Goal: Information Seeking & Learning: Learn about a topic

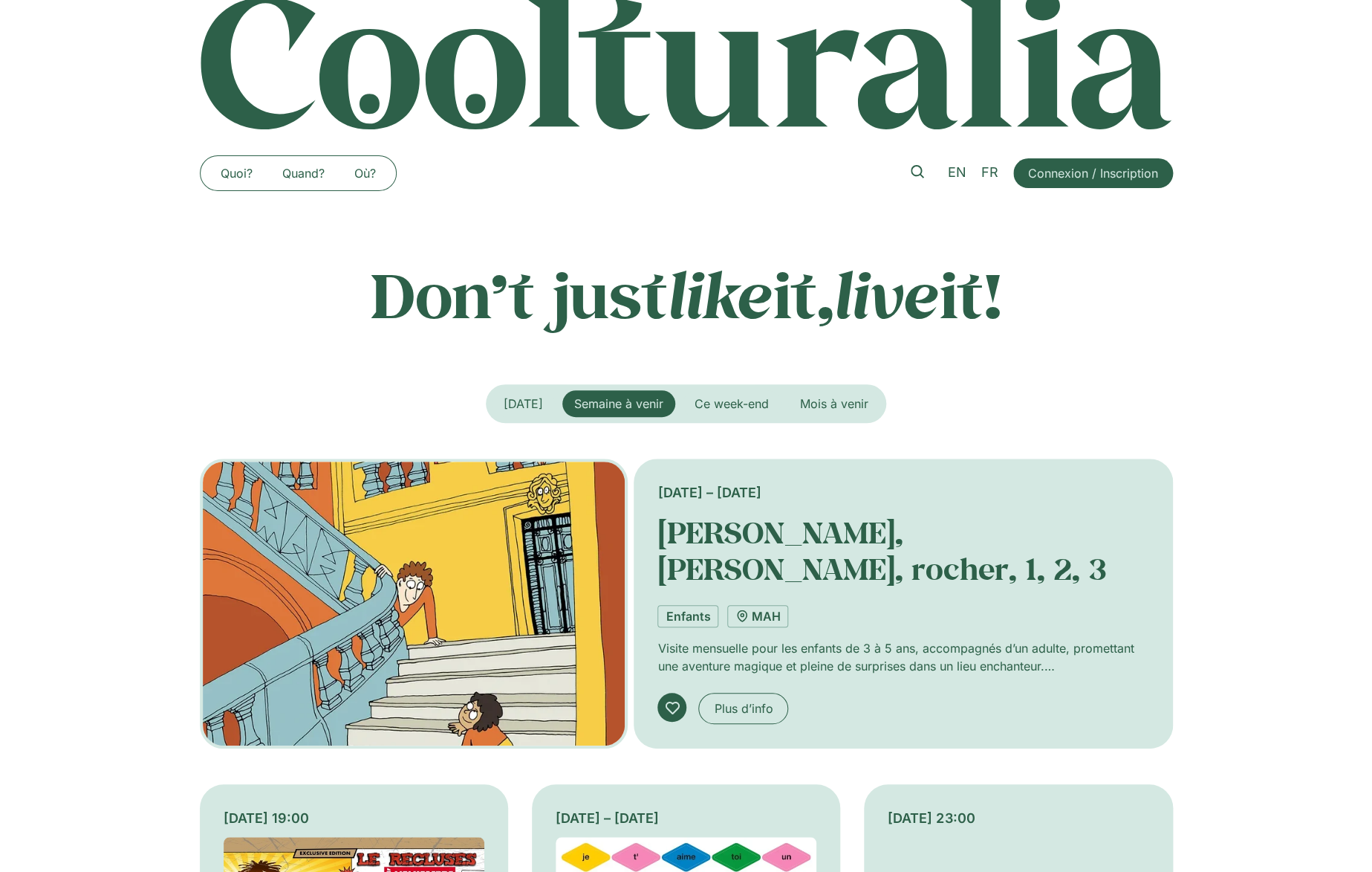
scroll to position [54, 0]
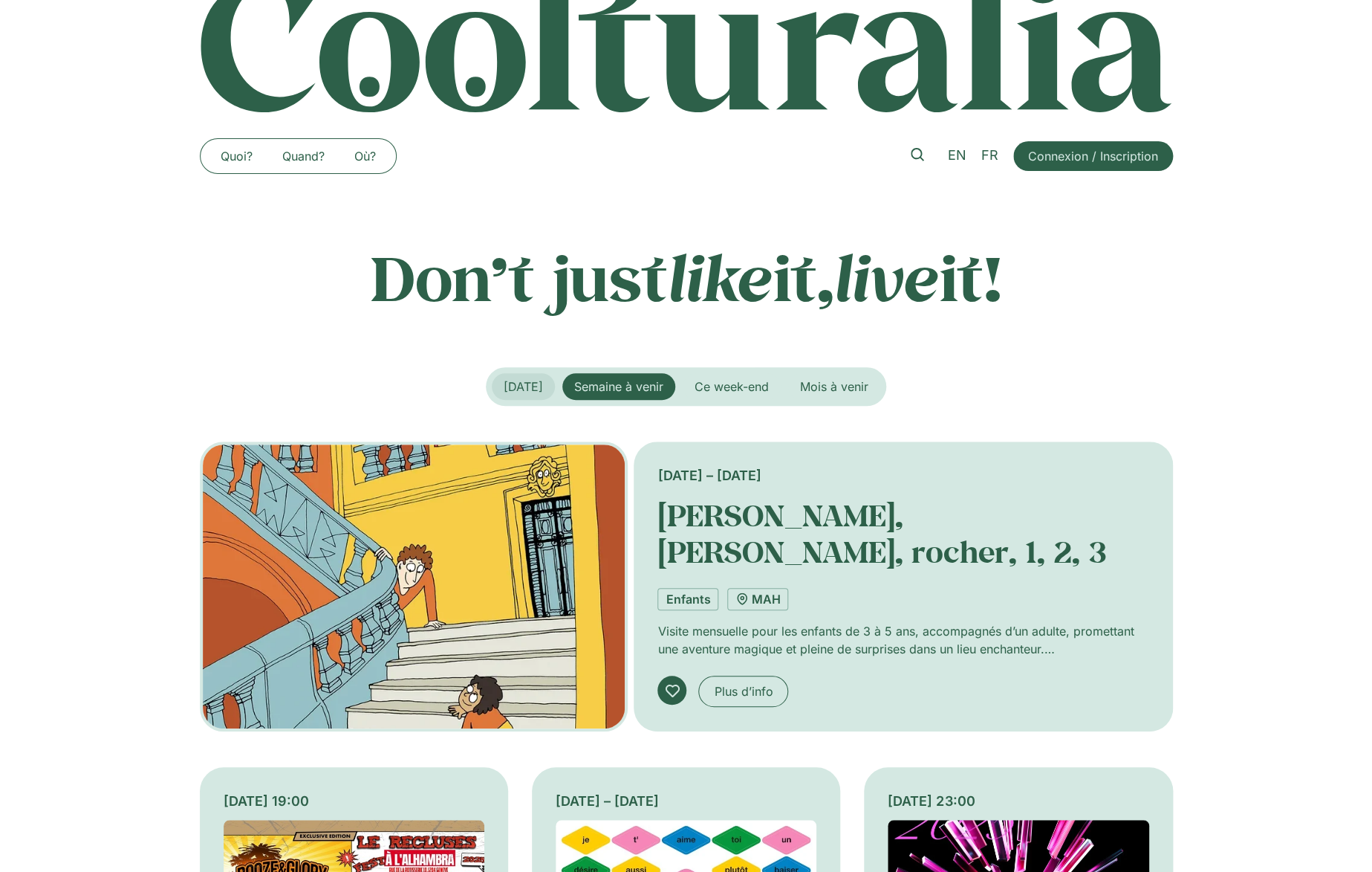
click at [520, 378] on button "Aujourd’hui" at bounding box center [523, 386] width 64 height 27
click at [621, 392] on span "Semaine à venir" at bounding box center [618, 386] width 89 height 15
click at [739, 386] on span "Ce week-end" at bounding box center [732, 386] width 74 height 15
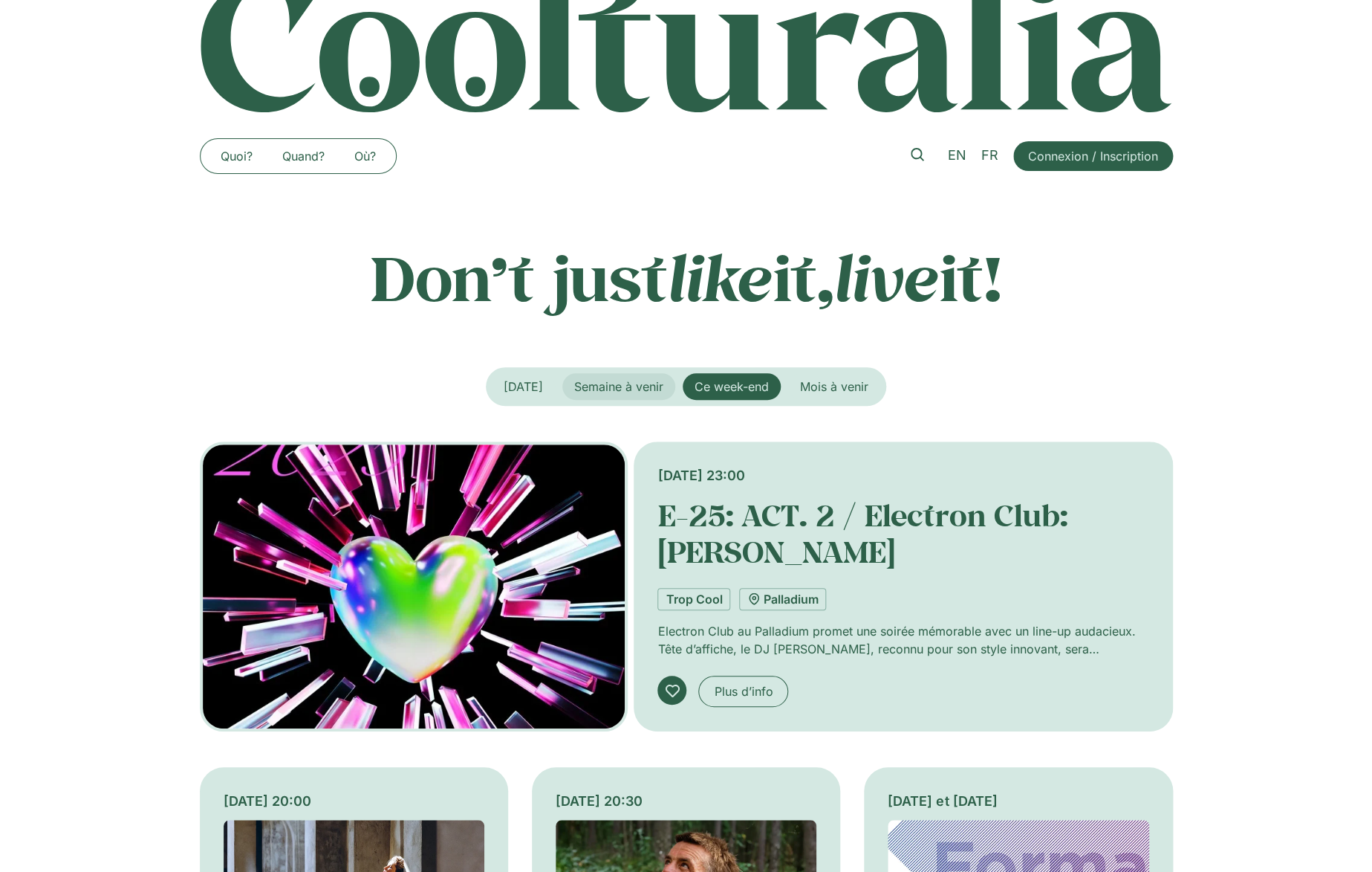
click at [644, 388] on span "Semaine à venir" at bounding box center [618, 386] width 89 height 15
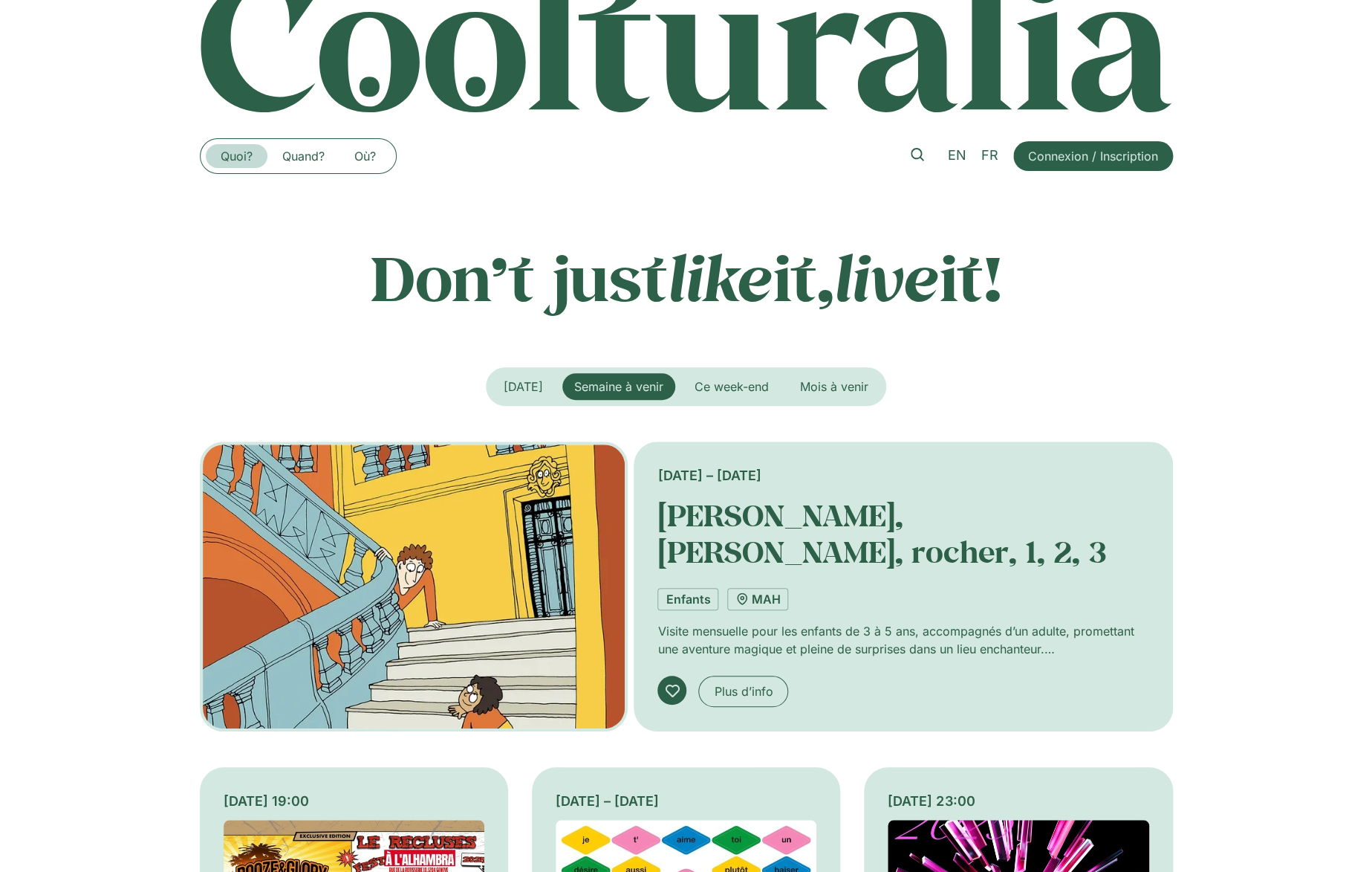
click at [240, 164] on link "Quoi?" at bounding box center [236, 156] width 62 height 24
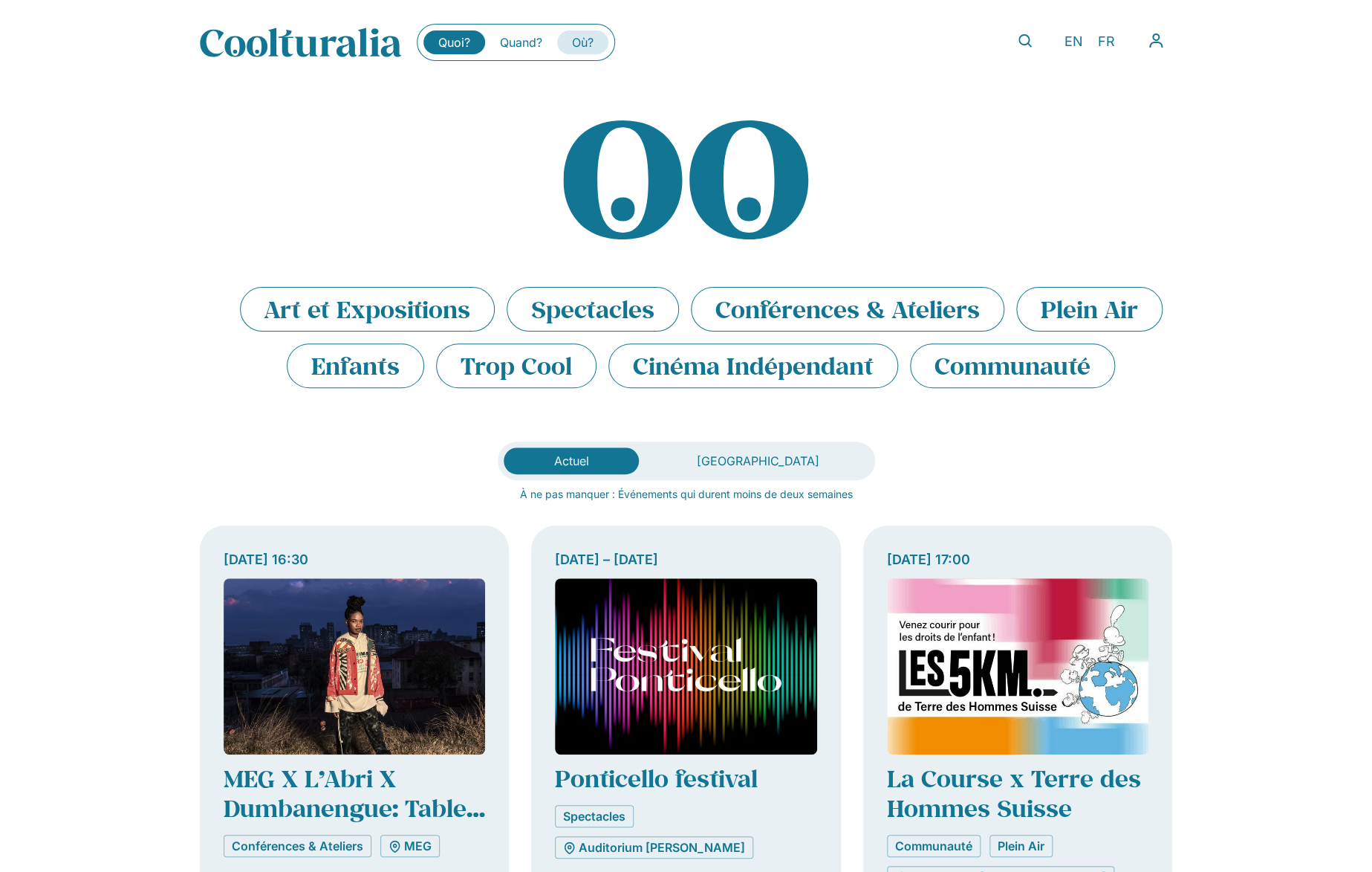
click at [576, 47] on link "Où?" at bounding box center [583, 43] width 52 height 24
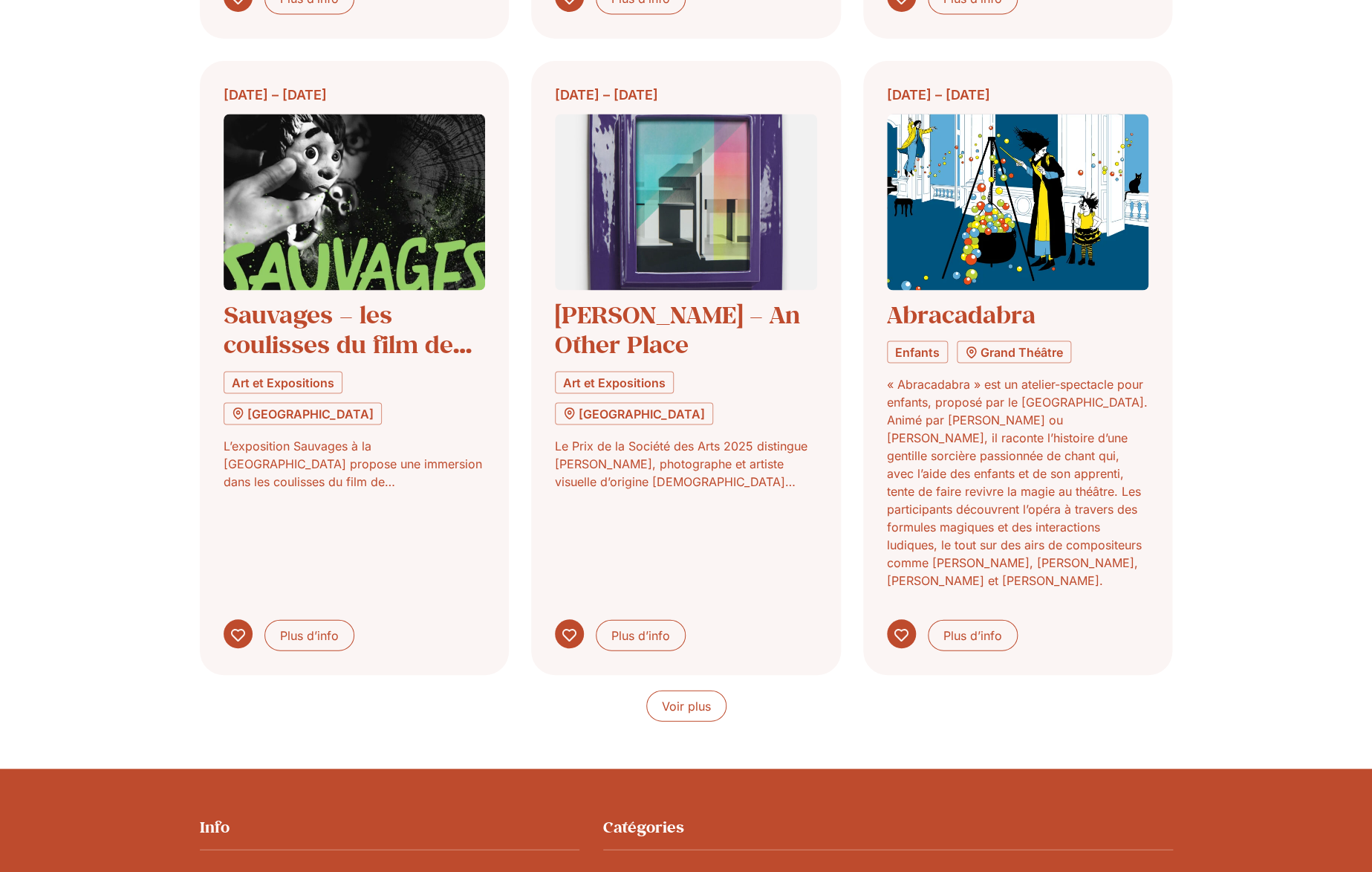
scroll to position [1138, 0]
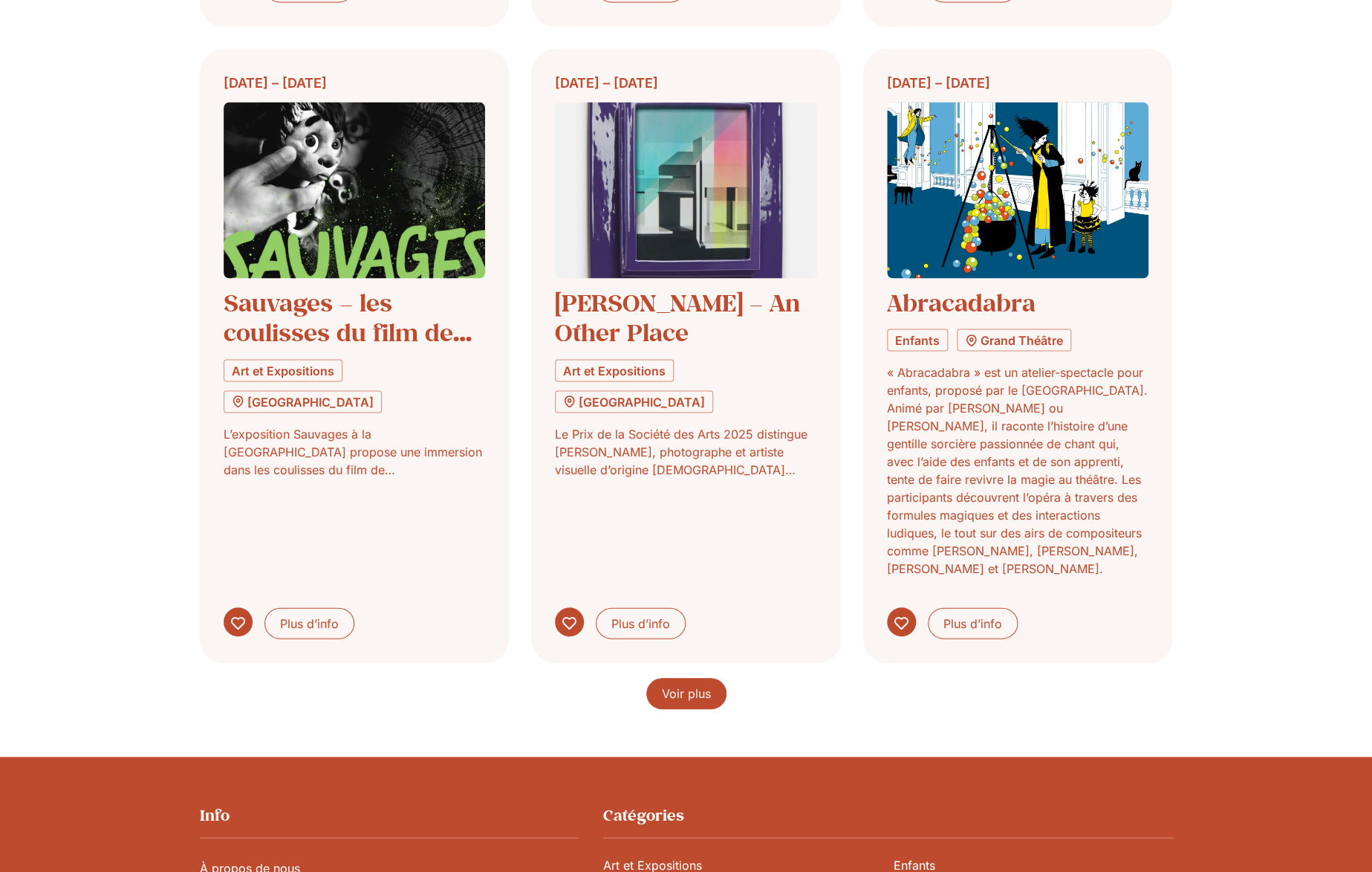
click at [686, 684] on span "Voir plus" at bounding box center [686, 693] width 49 height 18
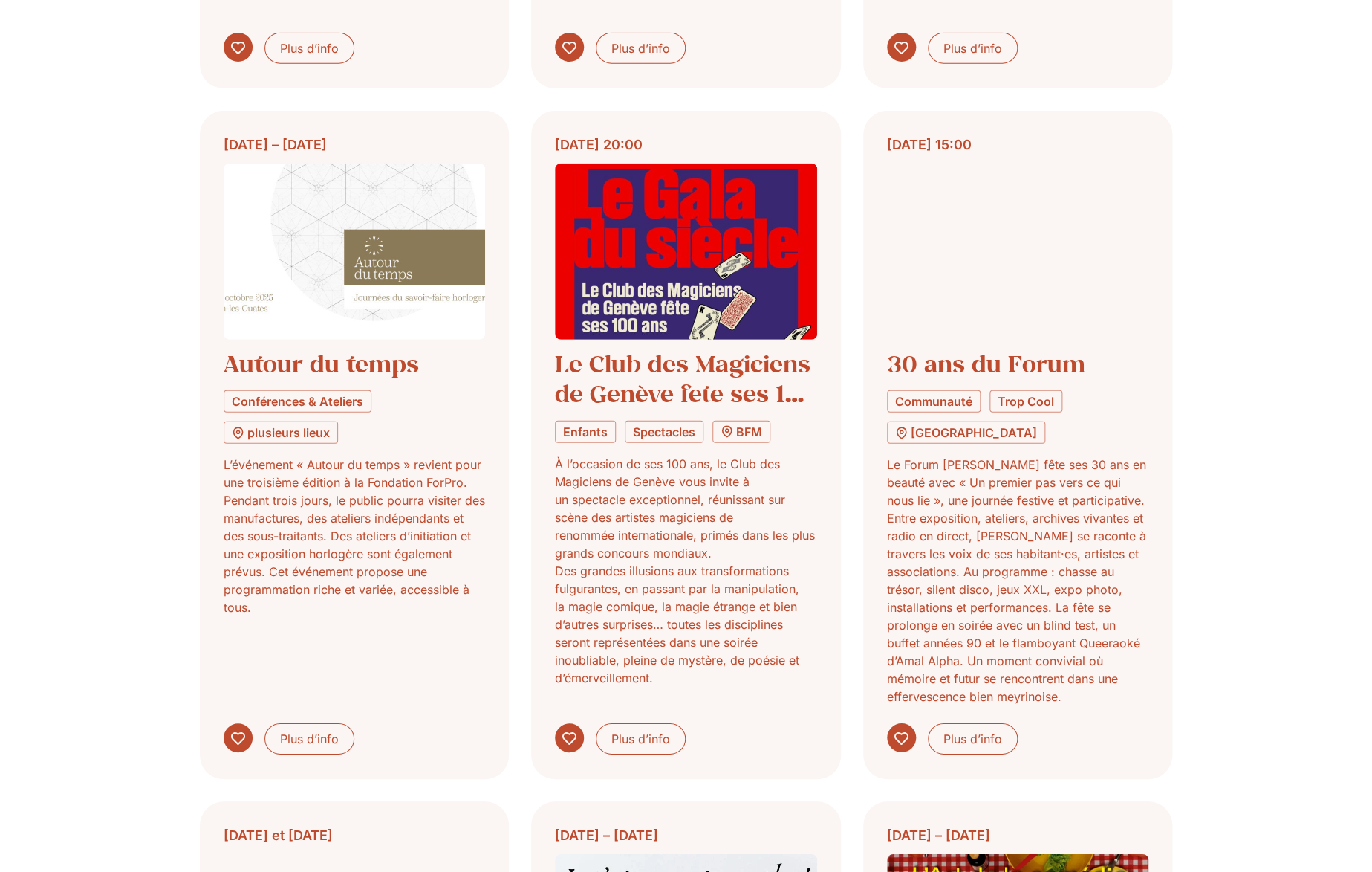
scroll to position [1828, 0]
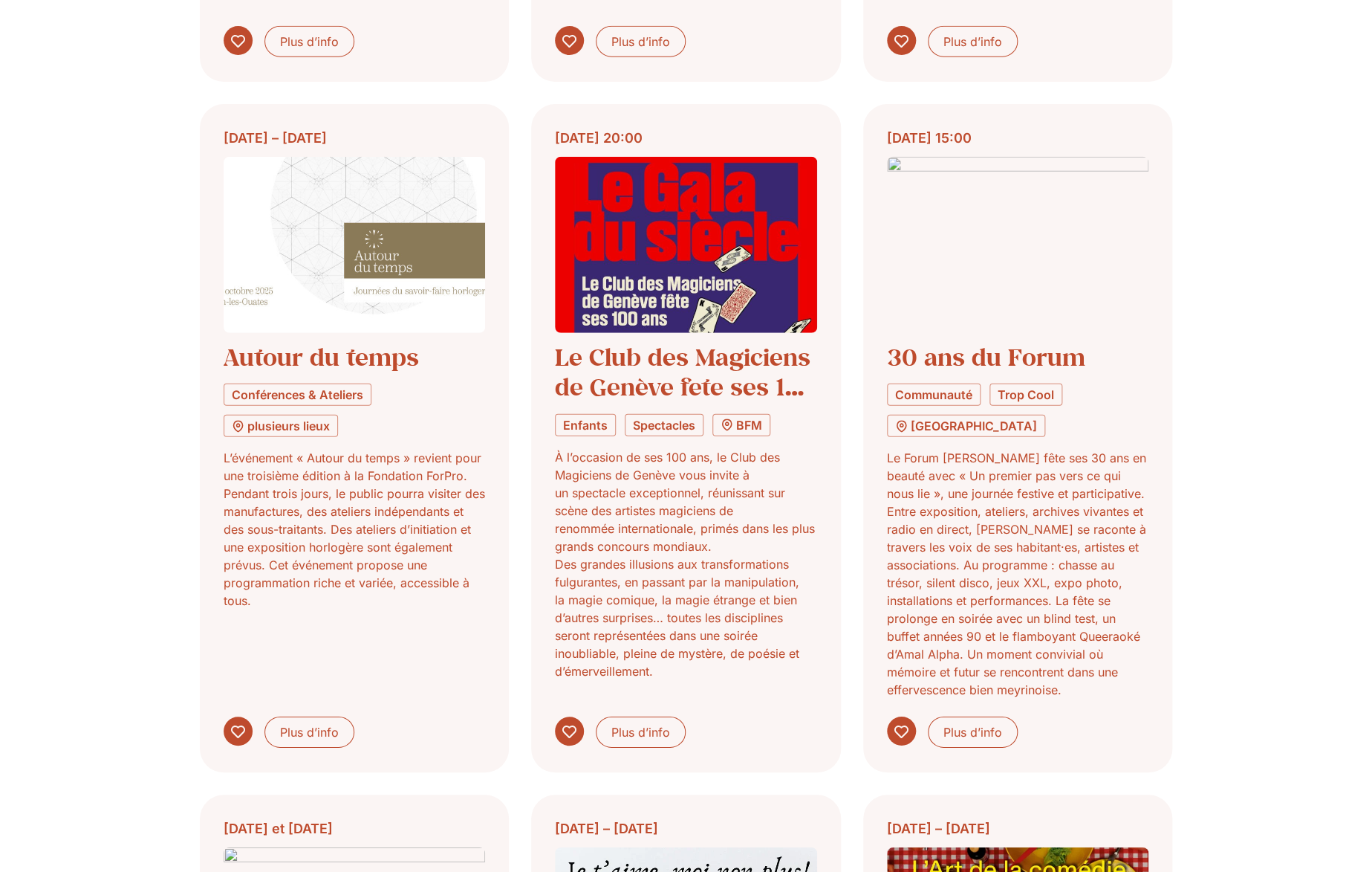
click at [1232, 283] on div "22 mai – 30 novembre Notre biodiversité Art et Expositions Jardin botanique Exp…" at bounding box center [686, 116] width 1372 height 2785
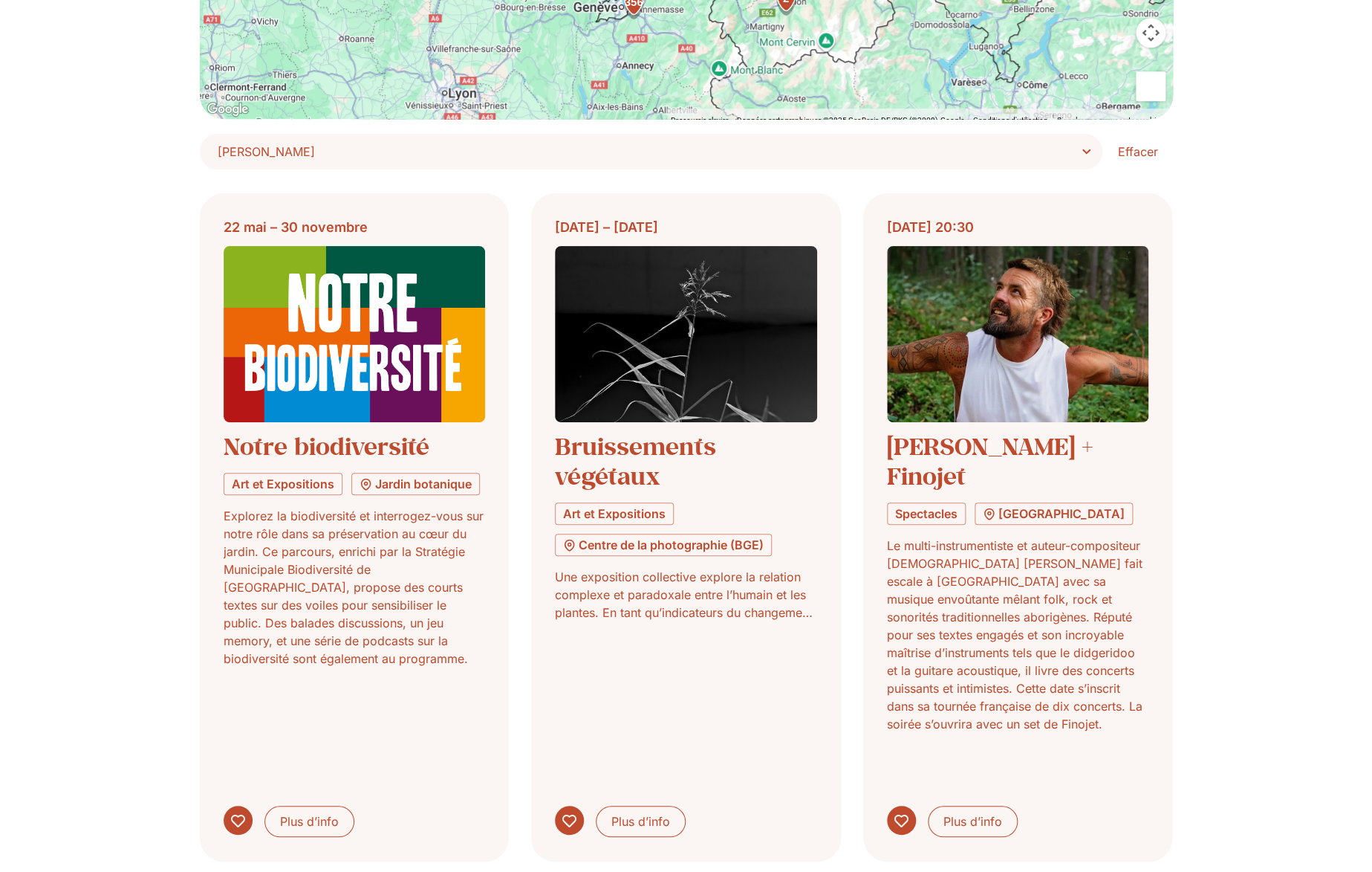
scroll to position [0, 0]
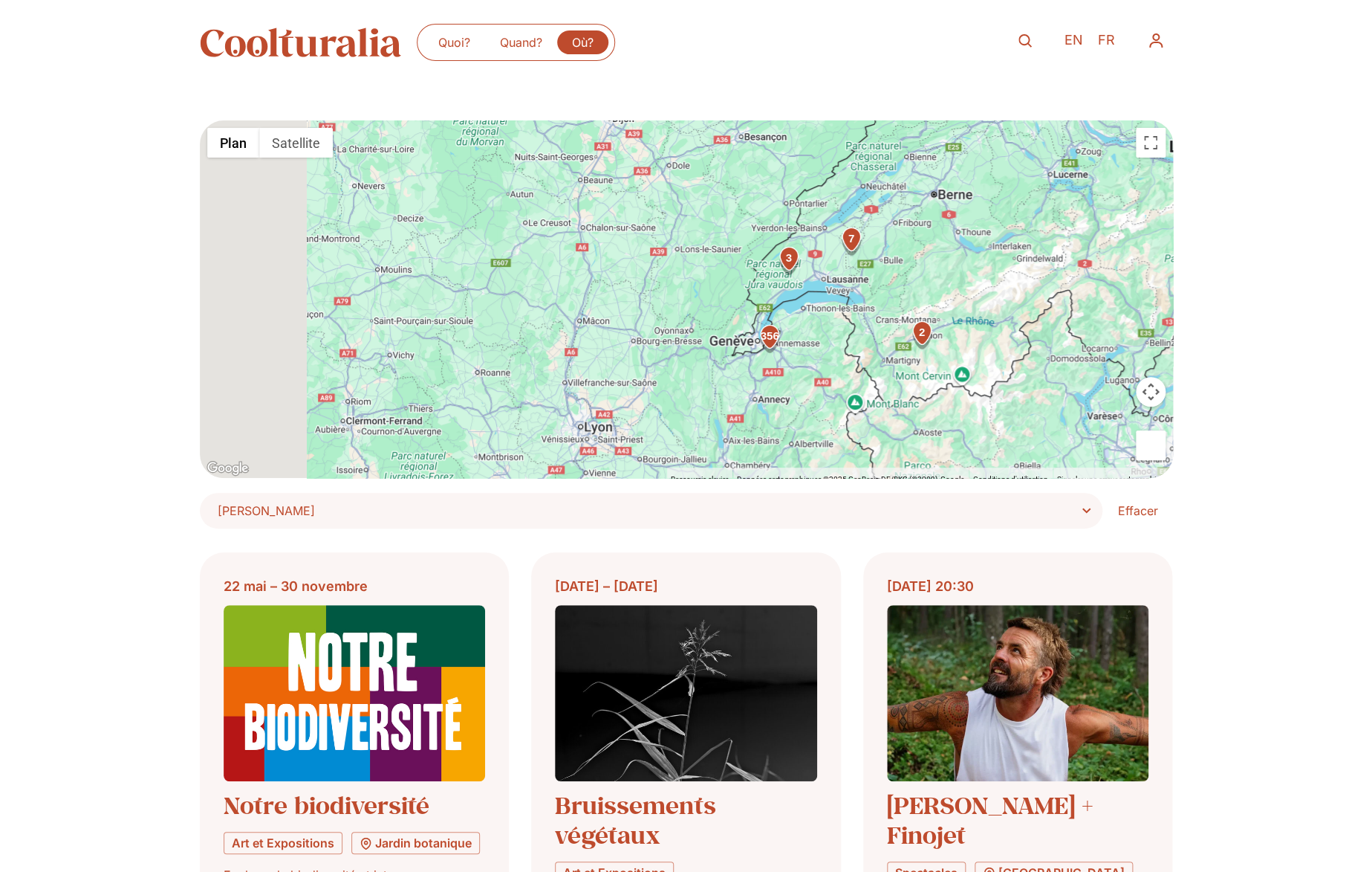
drag, startPoint x: 848, startPoint y: 325, endPoint x: 997, endPoint y: 324, distance: 149.0
click at [997, 324] on div "356 7 3 2" at bounding box center [686, 299] width 973 height 358
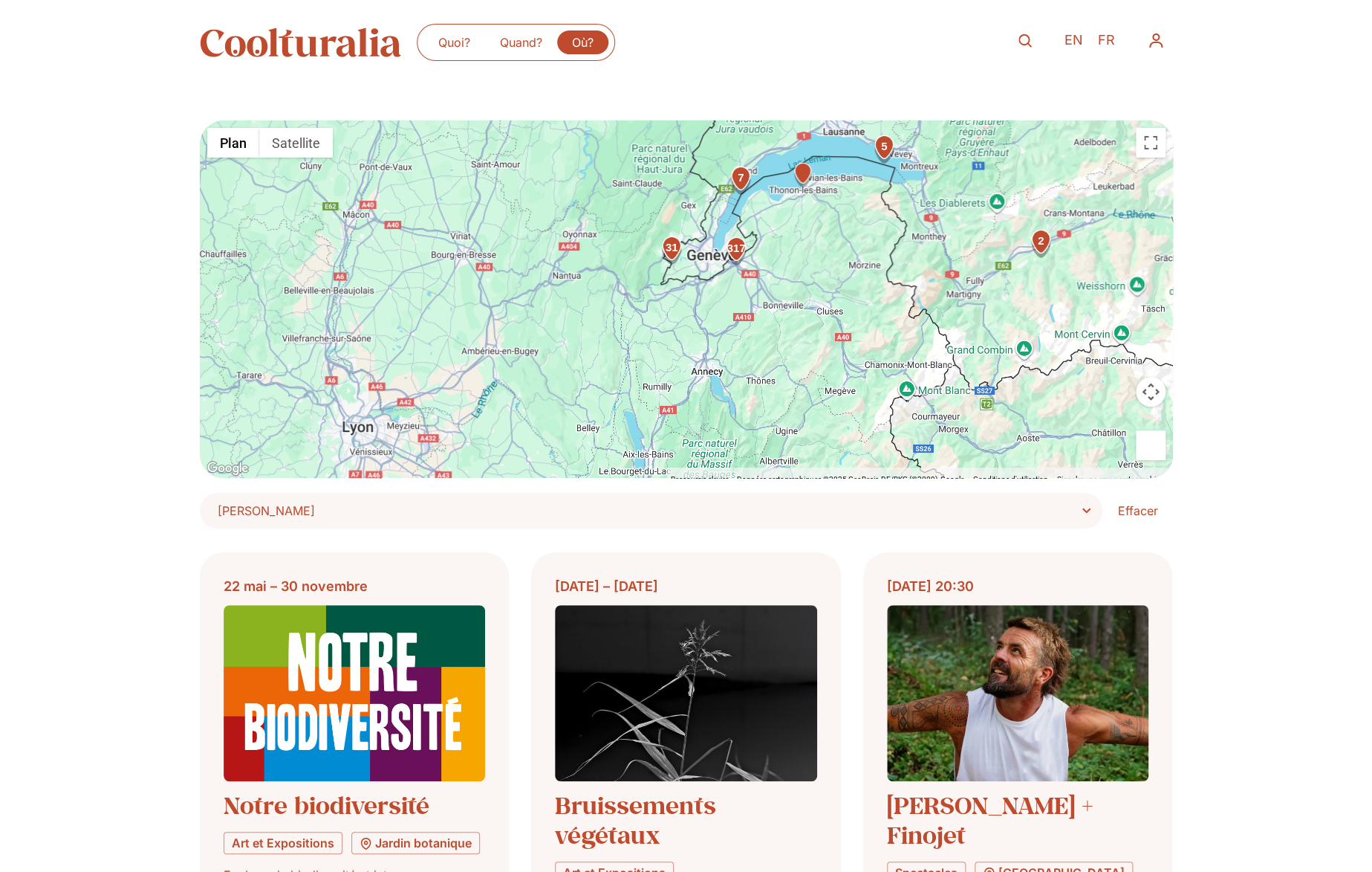
drag, startPoint x: 819, startPoint y: 389, endPoint x: 760, endPoint y: 247, distance: 153.8
click at [760, 247] on div "317 31 2 5 7 2" at bounding box center [686, 299] width 973 height 358
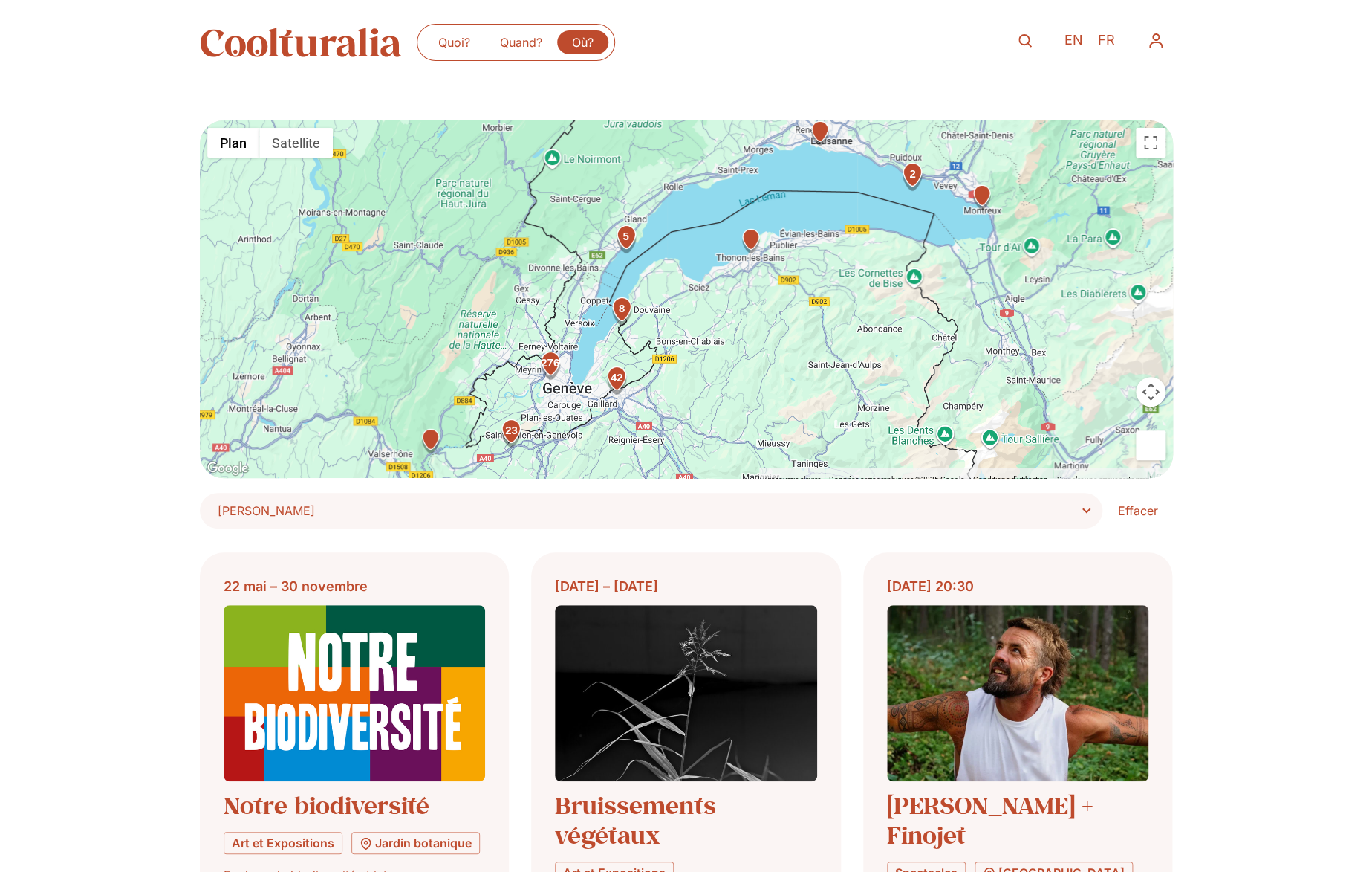
drag, startPoint x: 727, startPoint y: 206, endPoint x: 595, endPoint y: 289, distance: 155.9
click at [595, 289] on div "42 23 276 2 8 5" at bounding box center [686, 299] width 973 height 358
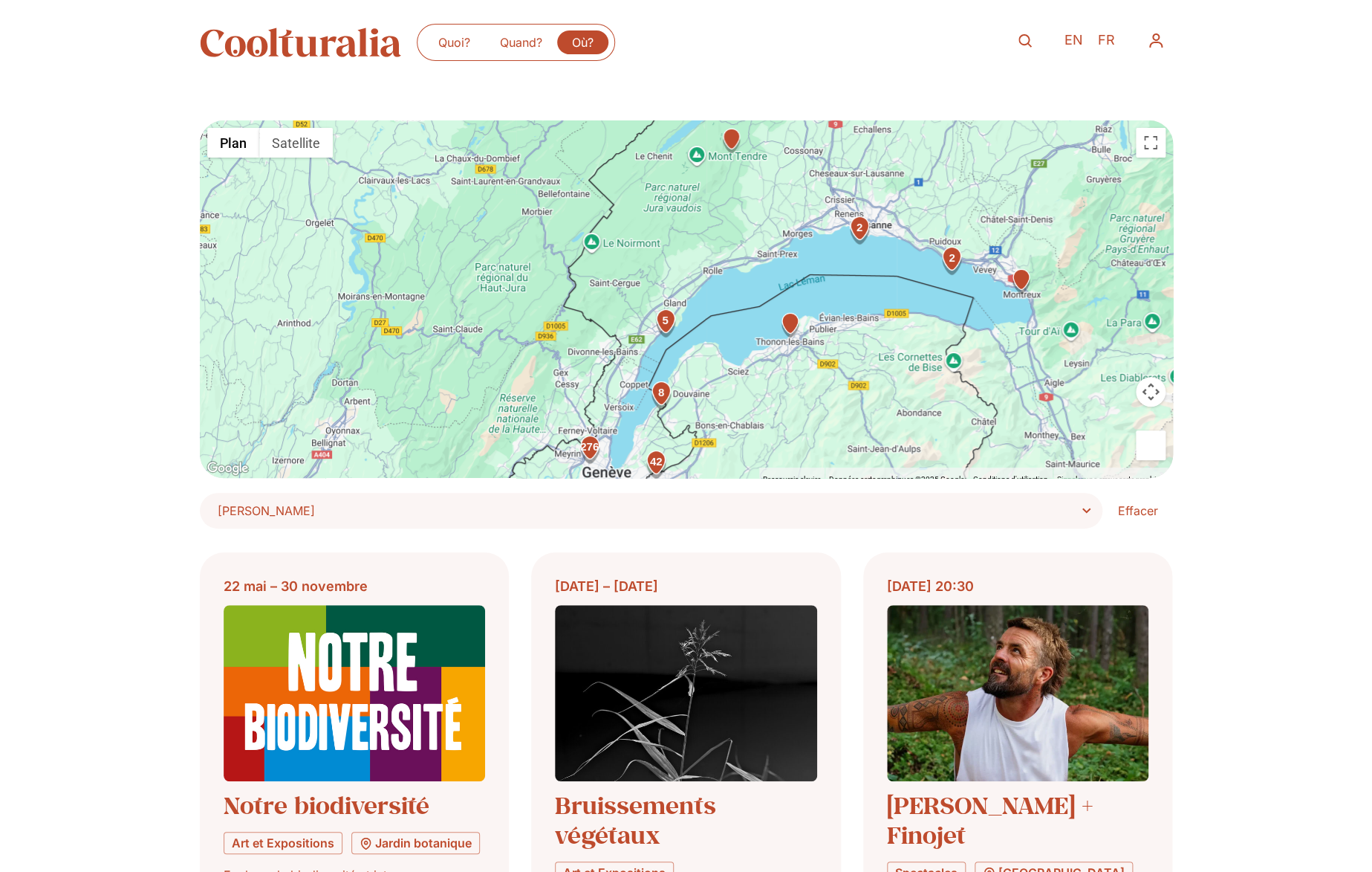
drag, startPoint x: 719, startPoint y: 227, endPoint x: 758, endPoint y: 314, distance: 95.3
click at [758, 314] on div "42 23 276 2 8 5 2" at bounding box center [686, 299] width 973 height 358
click at [851, 236] on div "2" at bounding box center [859, 229] width 30 height 30
click at [515, 43] on link "Quand?" at bounding box center [521, 43] width 72 height 24
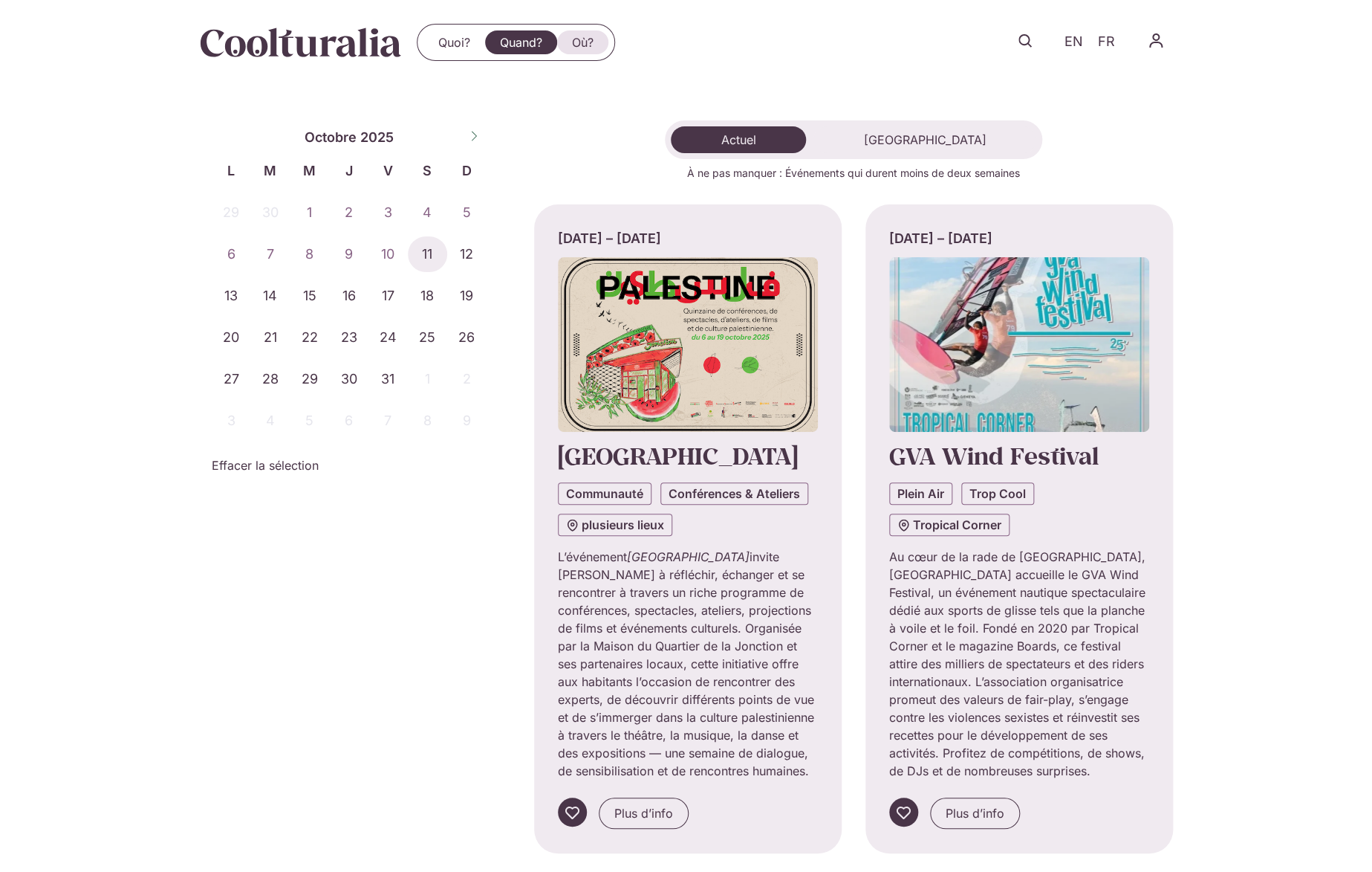
click at [587, 32] on link "Où?" at bounding box center [583, 43] width 52 height 24
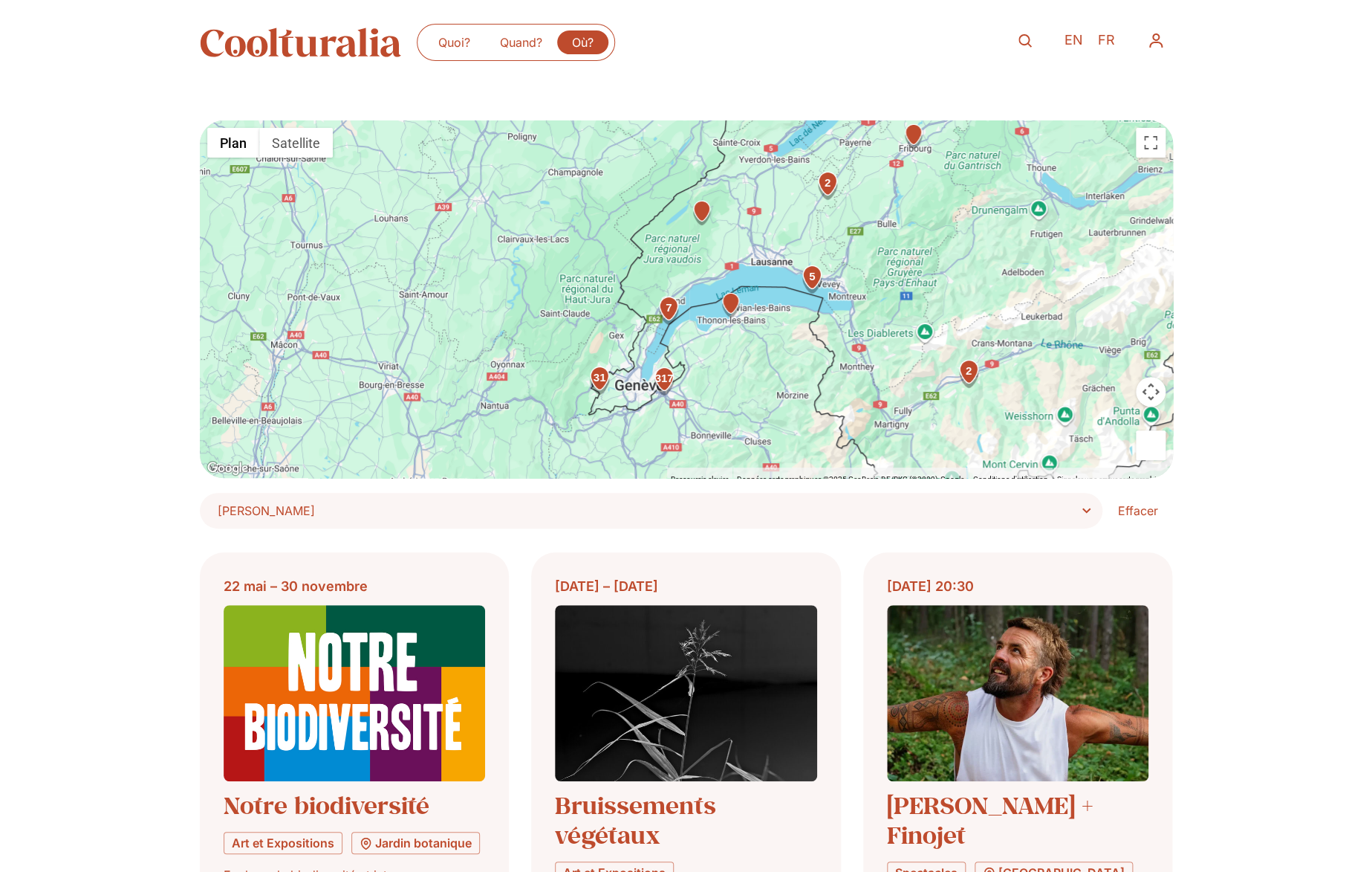
drag, startPoint x: 601, startPoint y: 323, endPoint x: 756, endPoint y: 294, distance: 157.7
click at [756, 294] on div "317 31 2 5 7 2" at bounding box center [686, 299] width 973 height 358
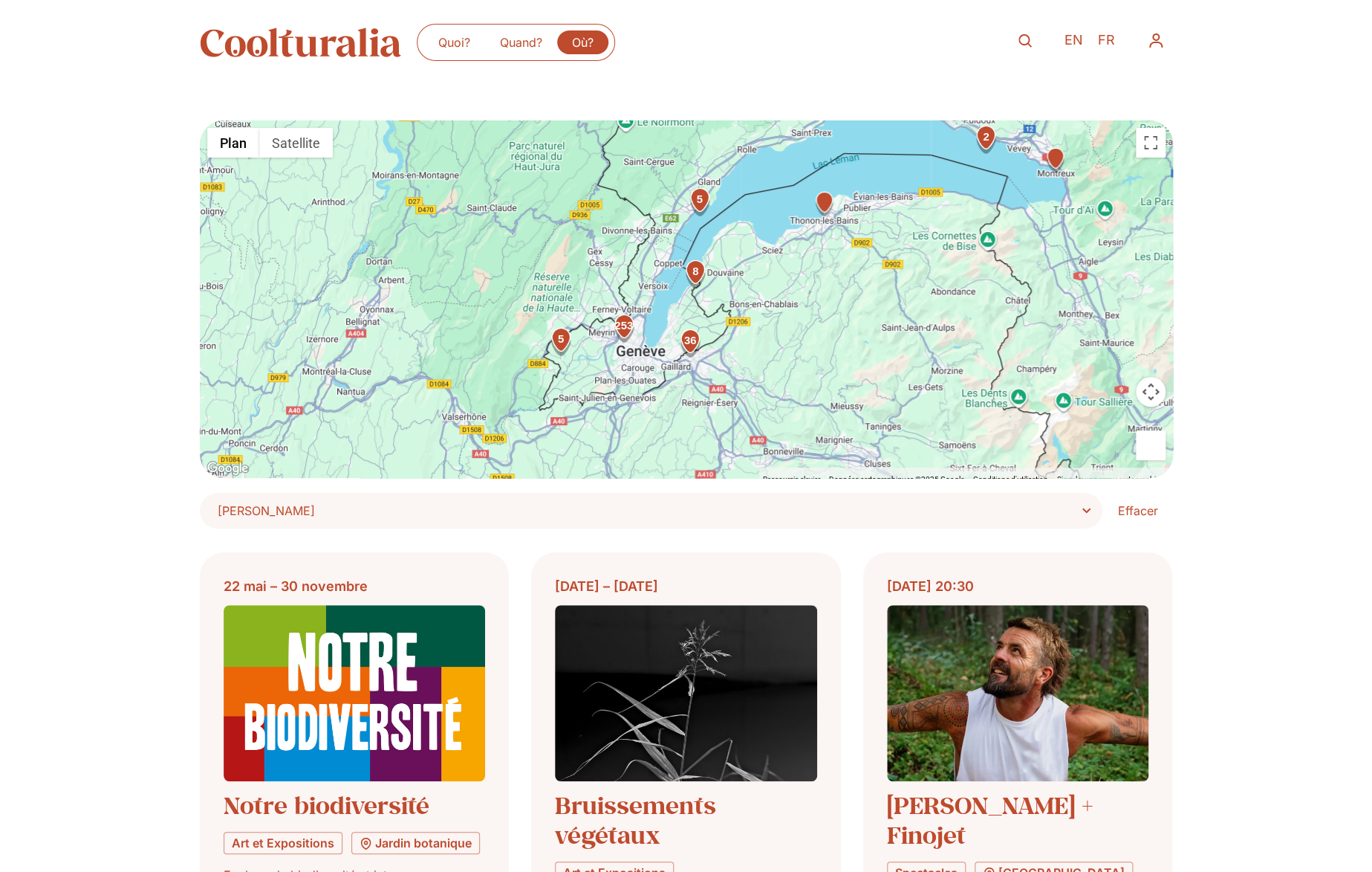
drag, startPoint x: 709, startPoint y: 332, endPoint x: 800, endPoint y: 157, distance: 197.2
click at [801, 157] on div "36 253 5 2 8 2 5" at bounding box center [686, 299] width 973 height 358
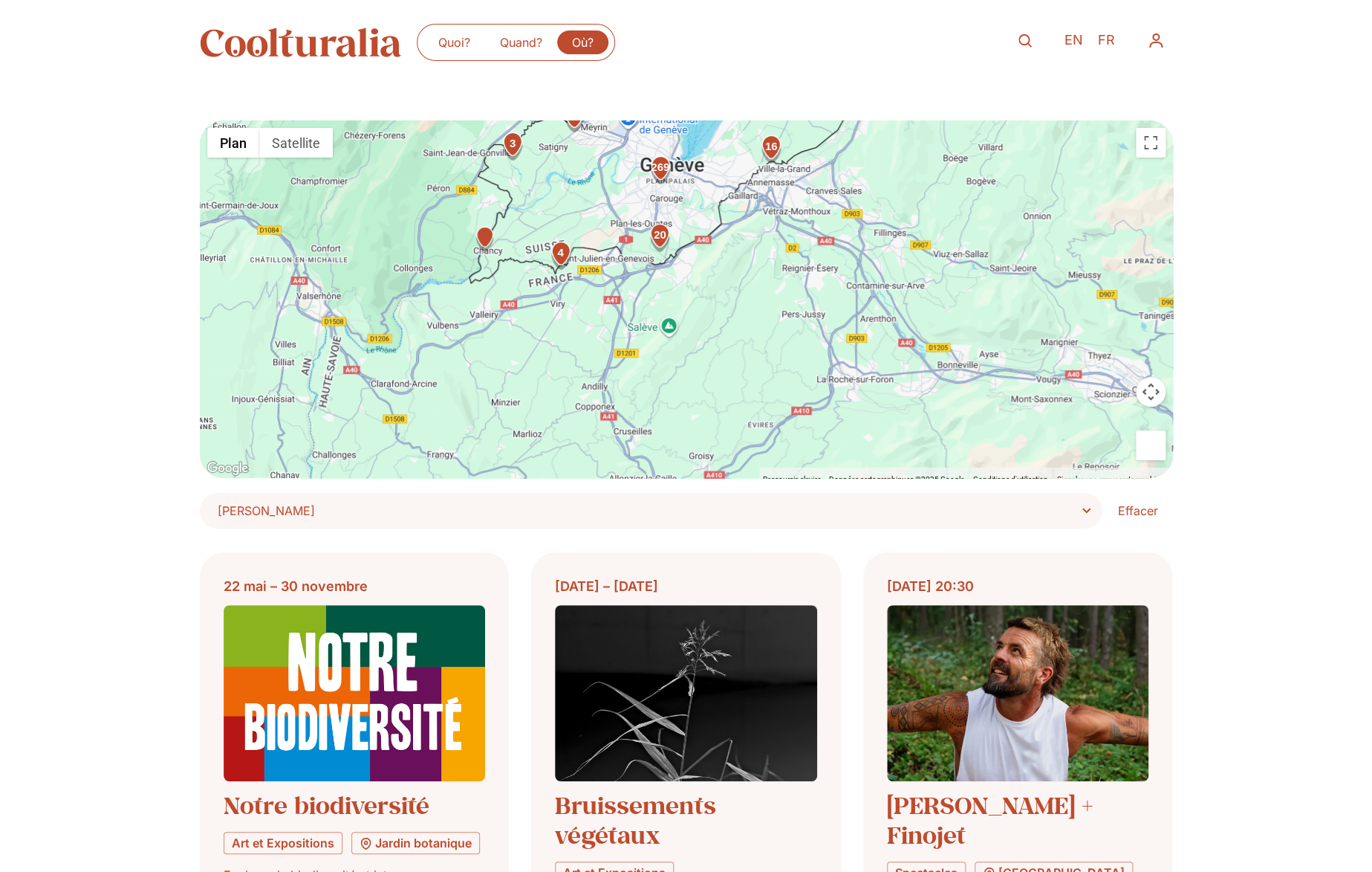
drag, startPoint x: 704, startPoint y: 310, endPoint x: 784, endPoint y: 78, distance: 245.4
click at [795, 120] on div "16 4 269 10 3 8 8 20 8 5" at bounding box center [686, 299] width 973 height 358
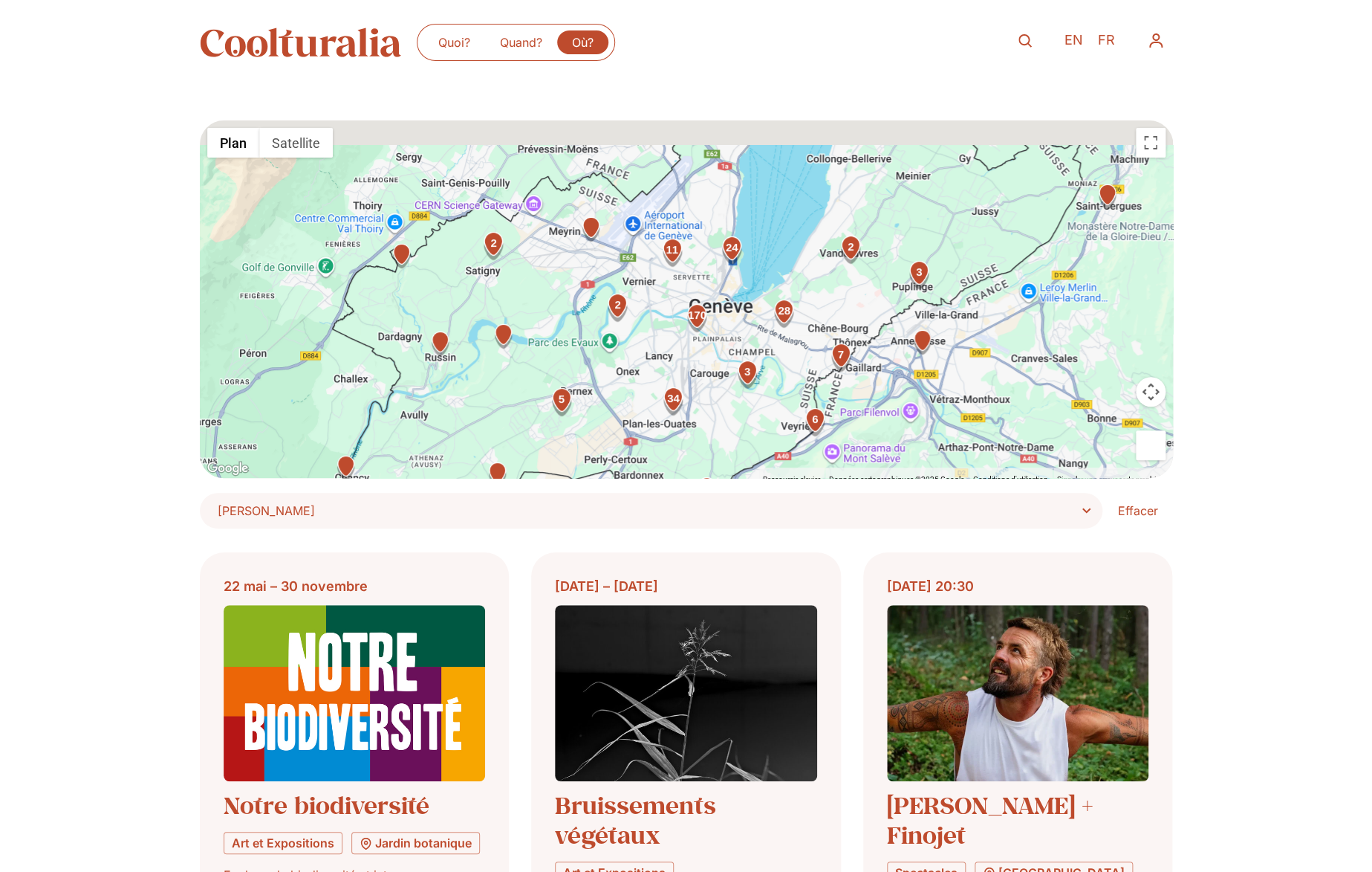
drag, startPoint x: 638, startPoint y: 183, endPoint x: 638, endPoint y: 361, distance: 178.0
click at [638, 361] on div "3 170 34 6 24 11 28 4 2 5 7 2 2 3" at bounding box center [686, 299] width 973 height 358
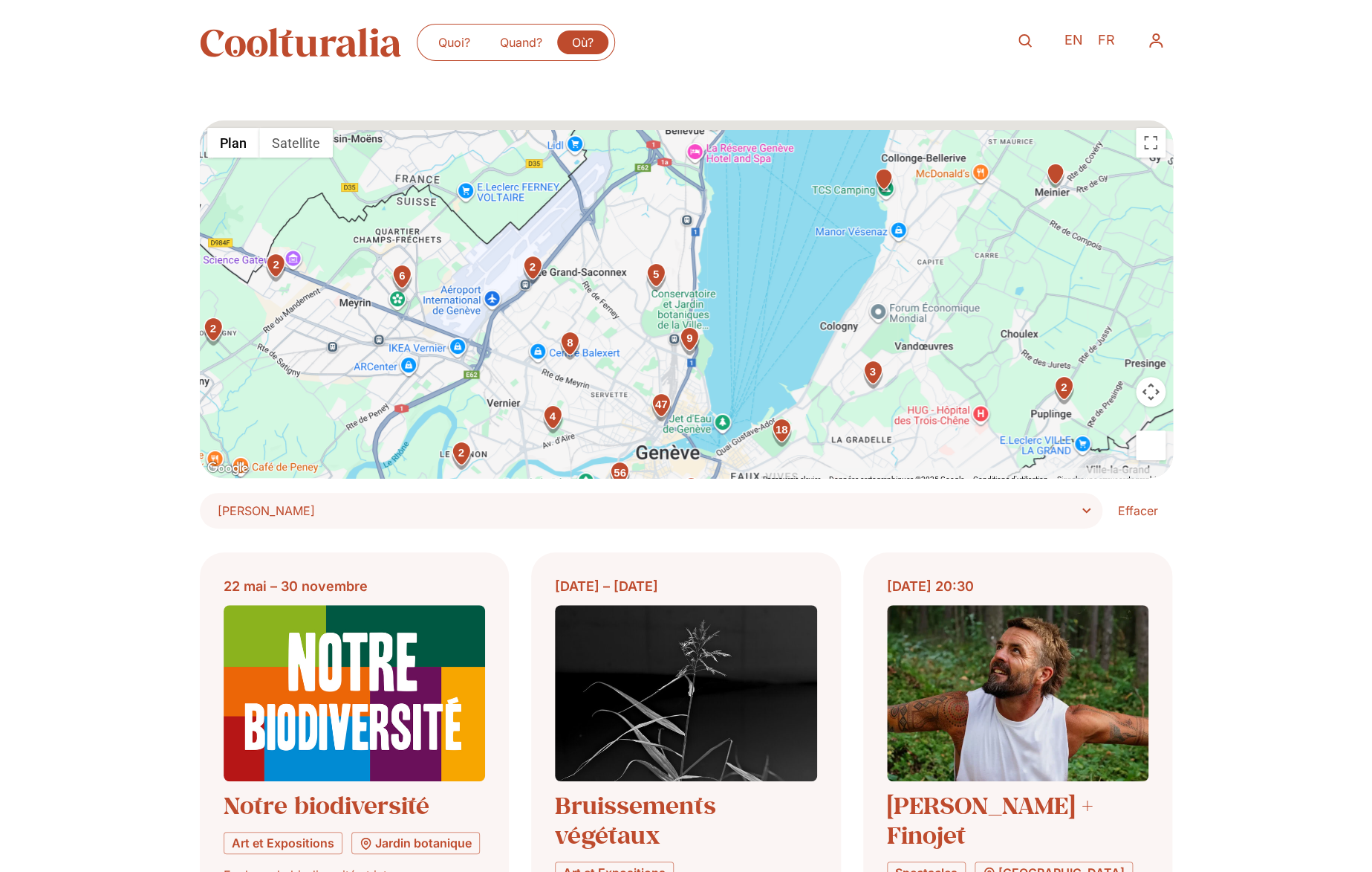
drag, startPoint x: 668, startPoint y: 251, endPoint x: 508, endPoint y: 373, distance: 201.2
click at [508, 373] on div "2 56 47 7 2 71 9 9 8 18 19 6 2 5 2 7 3 4 4 4 5 2 3" at bounding box center [686, 299] width 973 height 358
click at [1163, 43] on icon "Permuter le menu" at bounding box center [1156, 41] width 18 height 18
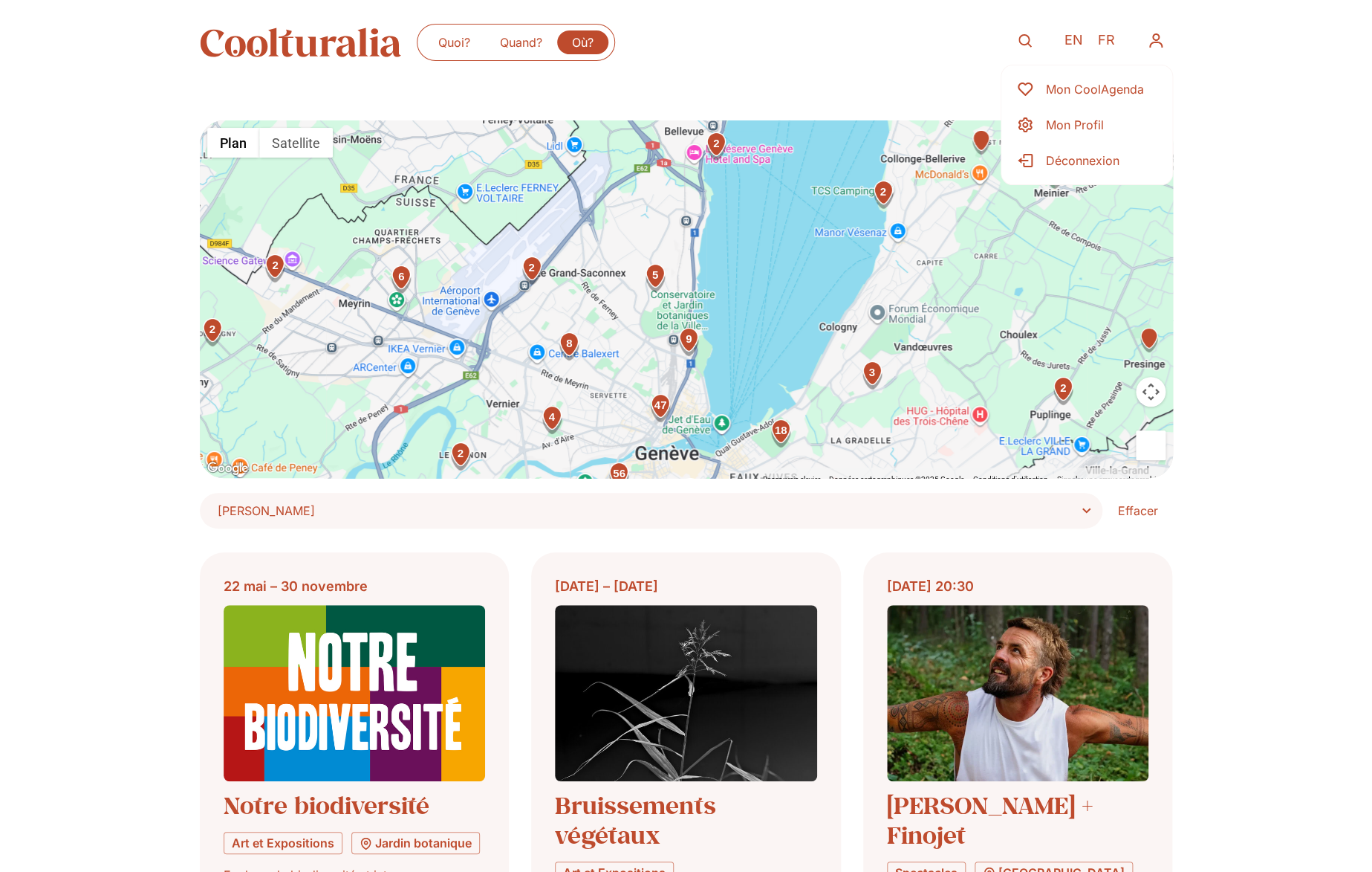
click at [309, 48] on img at bounding box center [301, 43] width 203 height 30
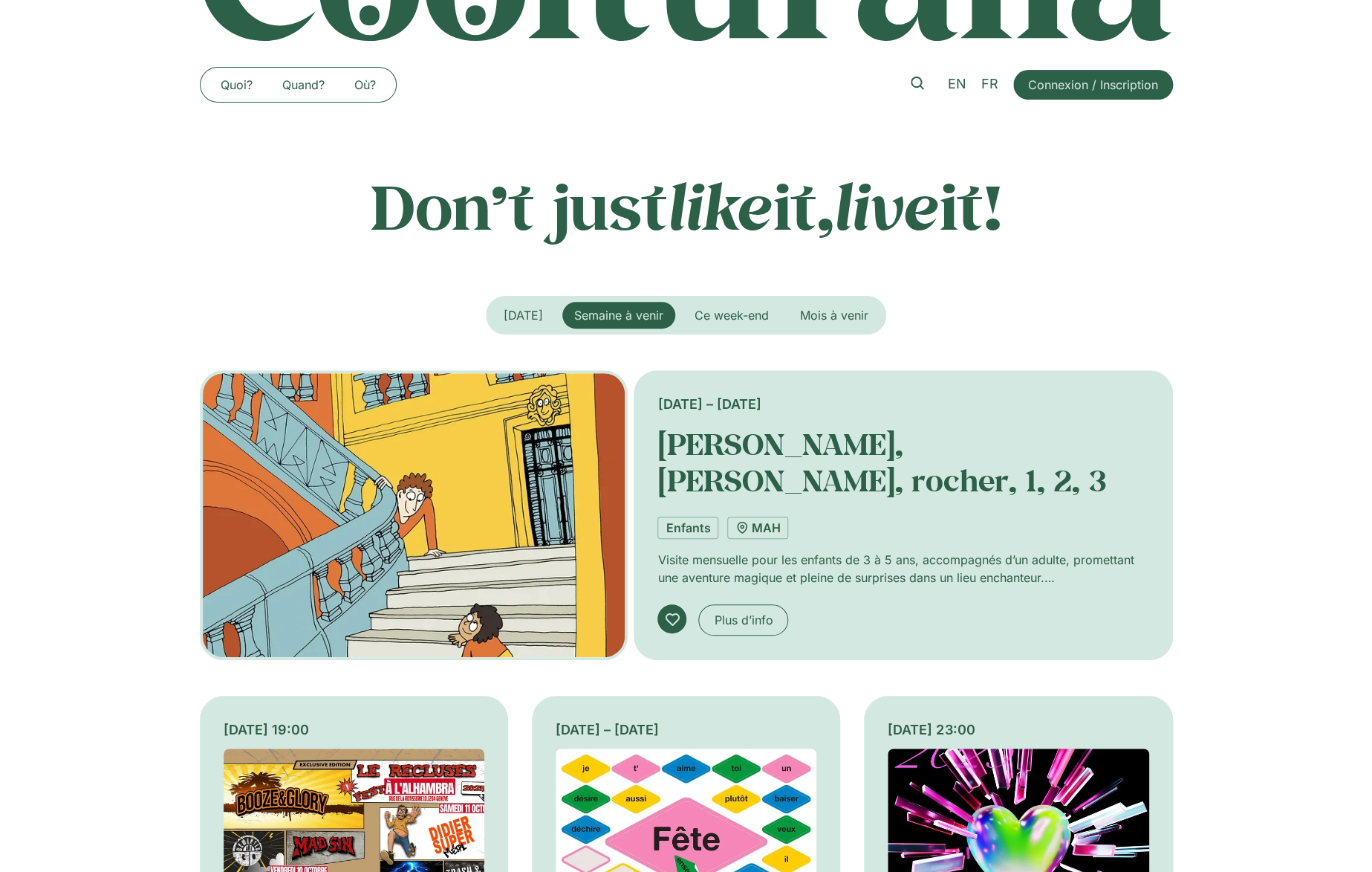
scroll to position [87, 0]
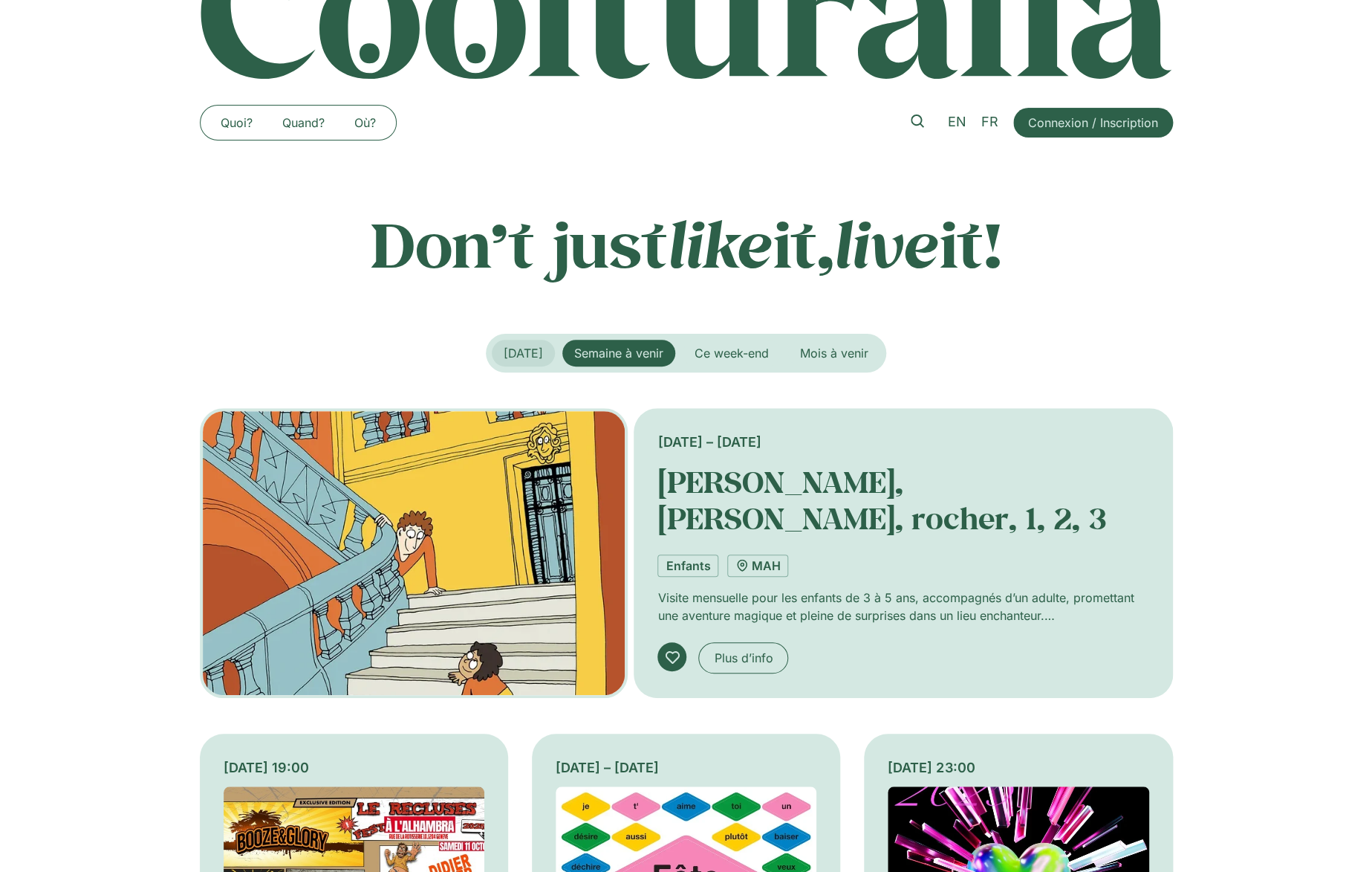
click at [531, 358] on span "[DATE]" at bounding box center [523, 353] width 40 height 15
click at [745, 347] on button "Ce week-end" at bounding box center [732, 353] width 98 height 27
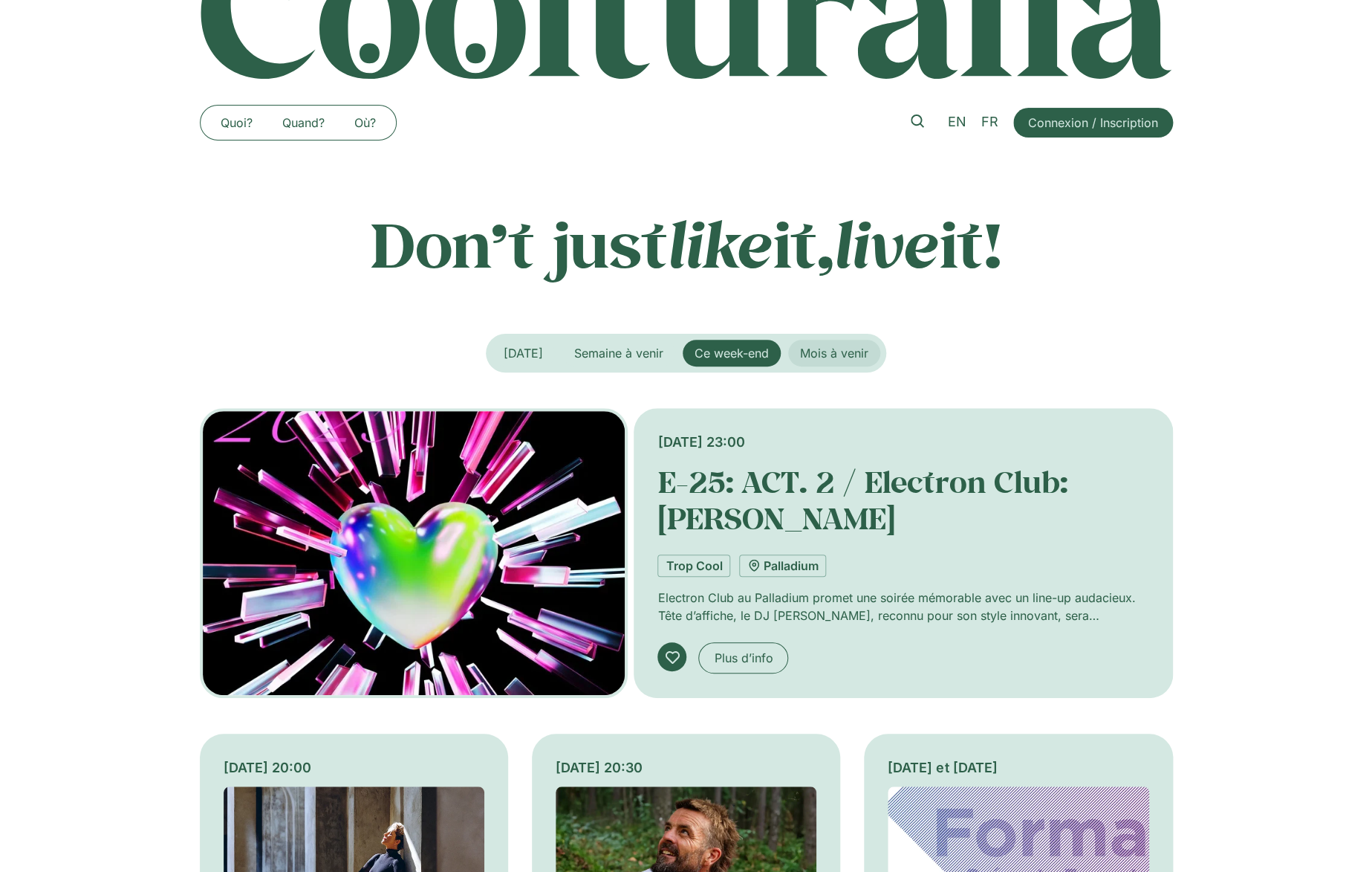
click at [864, 349] on span "Mois à venir" at bounding box center [834, 353] width 69 height 15
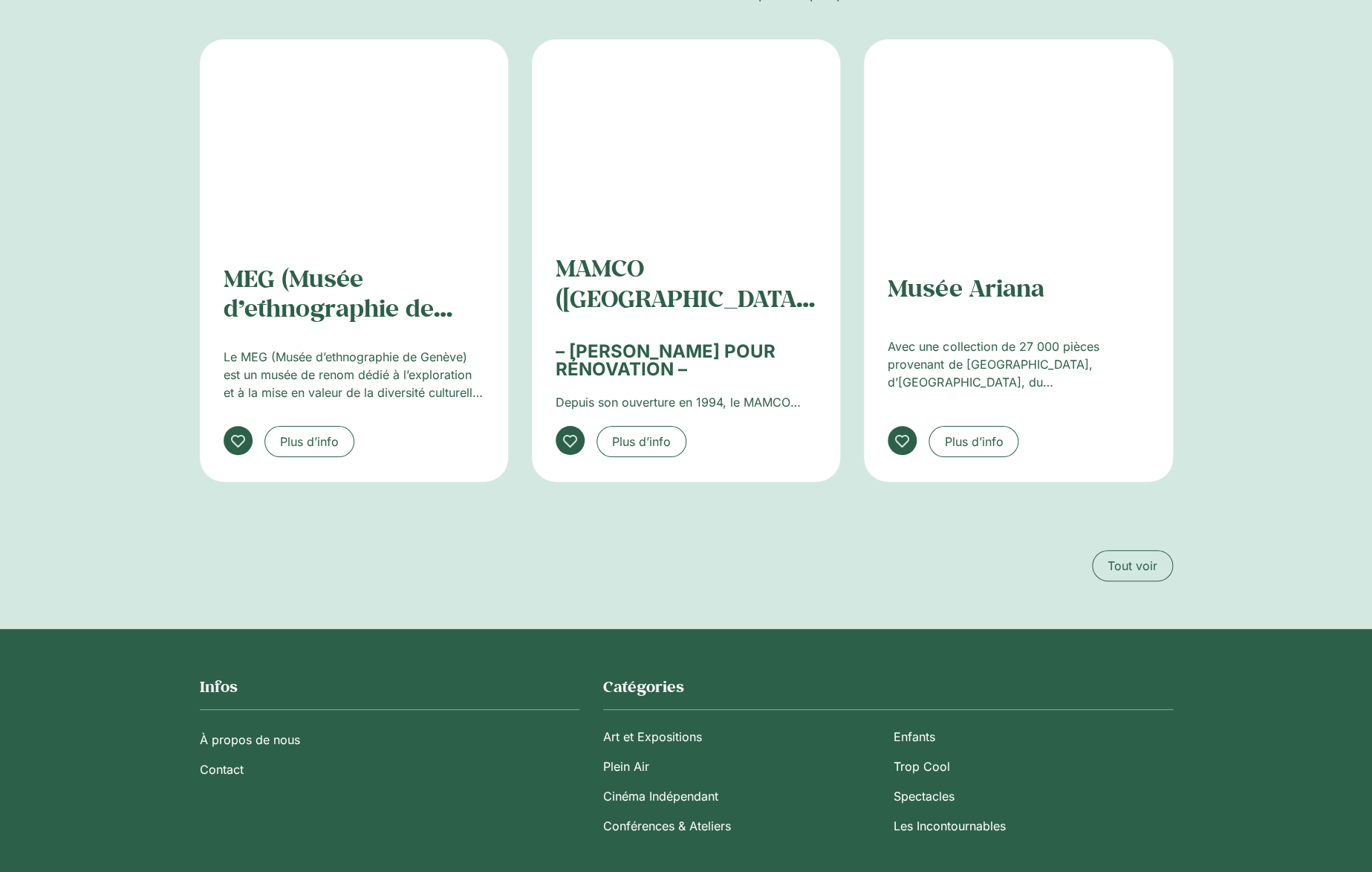
scroll to position [2701, 0]
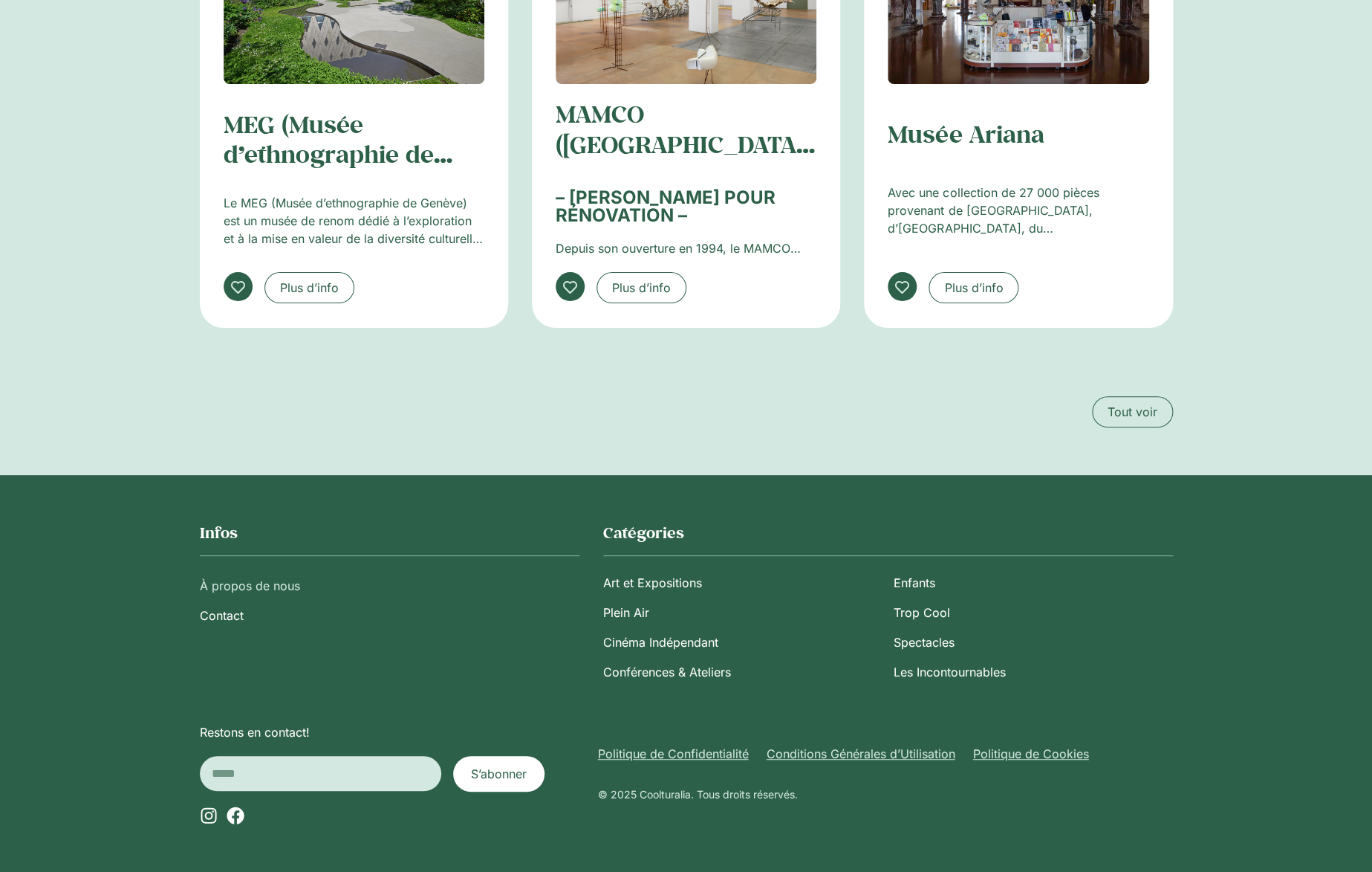
click at [291, 592] on link "À propos de nous" at bounding box center [389, 586] width 379 height 30
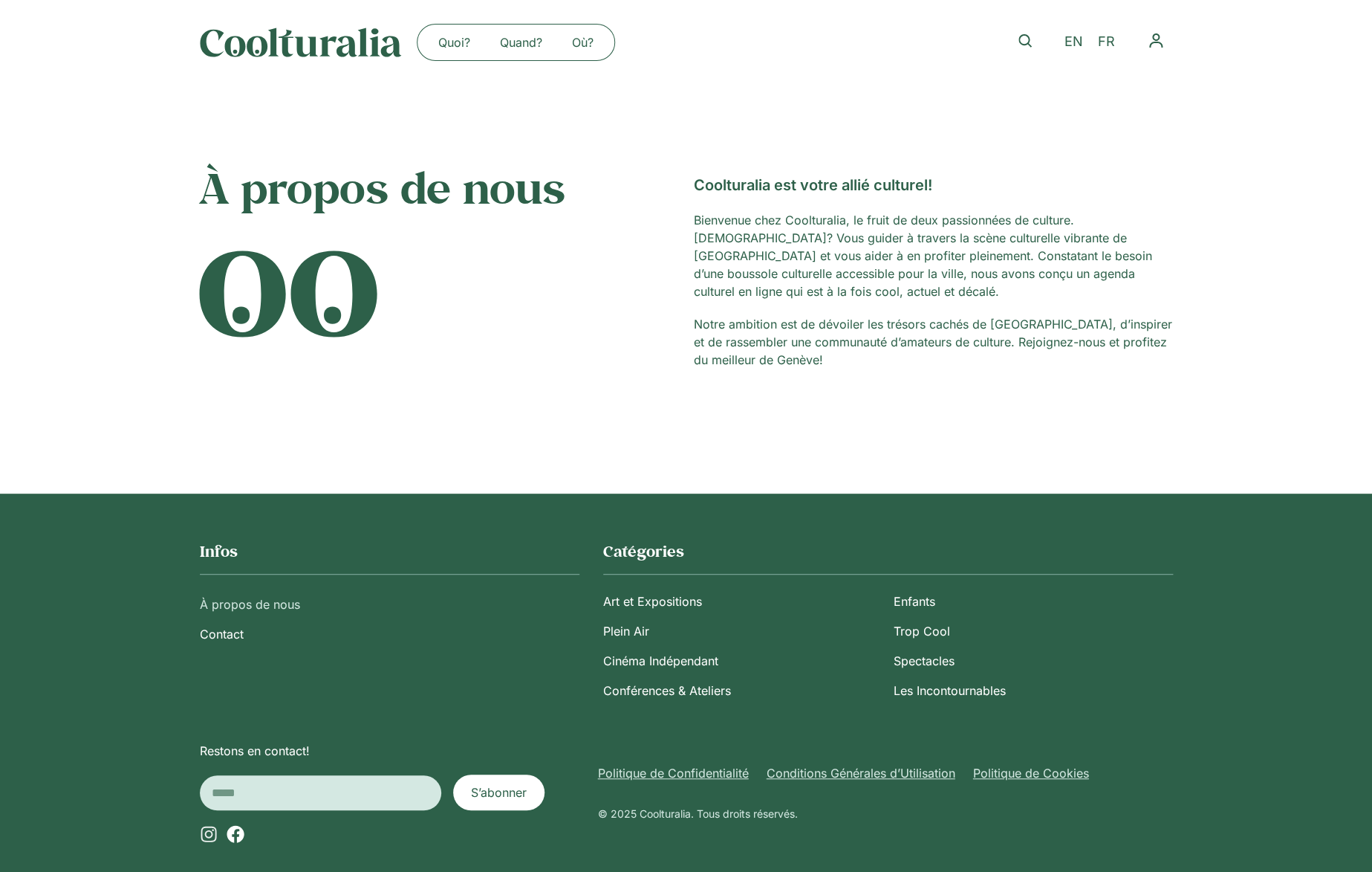
click at [210, 834] on icon at bounding box center [208, 834] width 18 height 18
click at [748, 352] on p "Notre ambition est de dévoiler les trésors cachés de Genève, d’inspirer et de r…" at bounding box center [933, 342] width 480 height 54
click at [719, 771] on link "Politique de Confidentialité" at bounding box center [673, 773] width 151 height 18
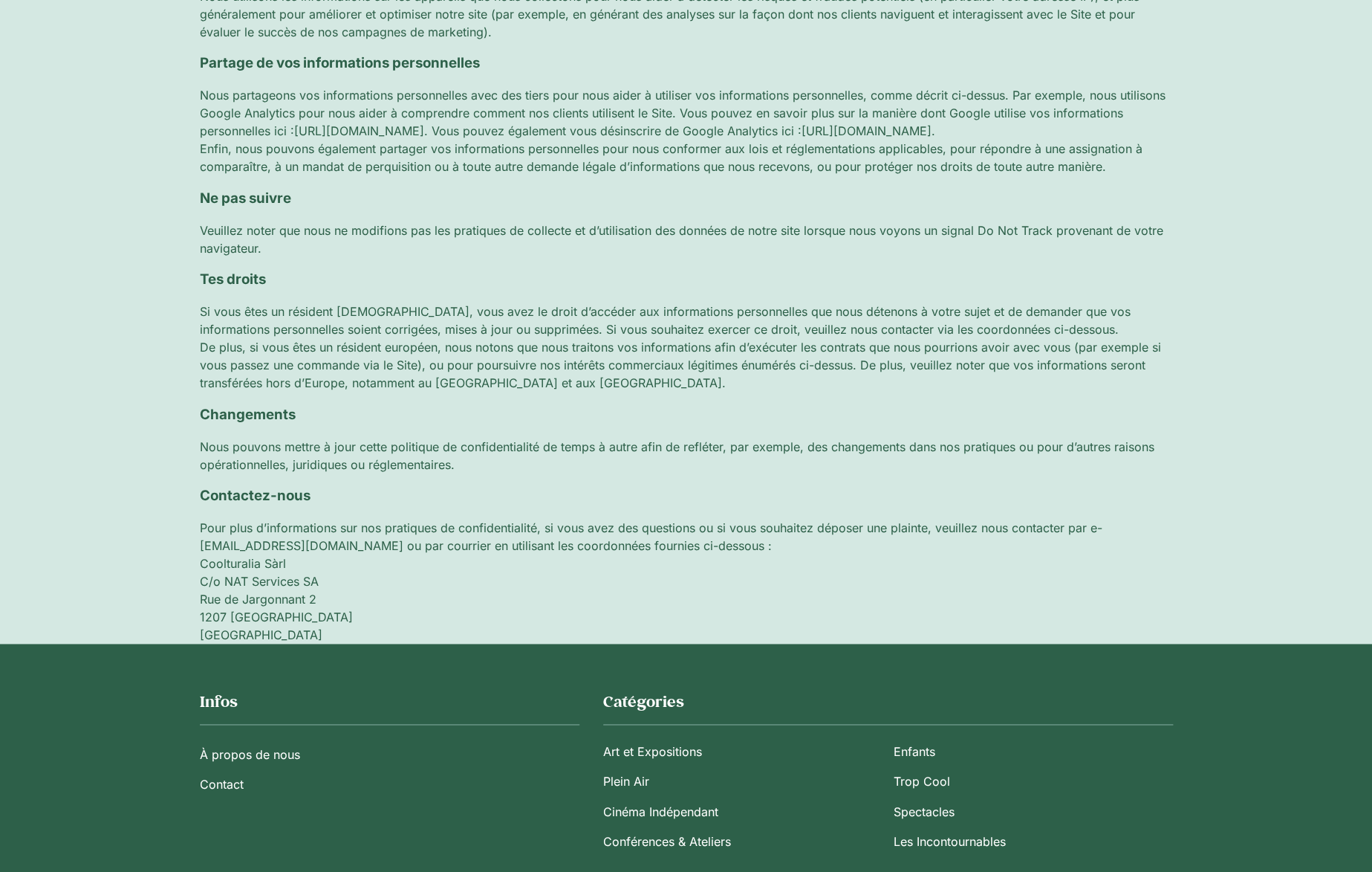
scroll to position [754, 0]
